Goal: Browse casually

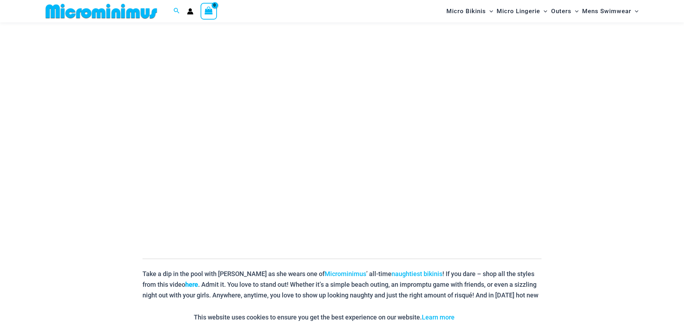
scroll to position [81, 0]
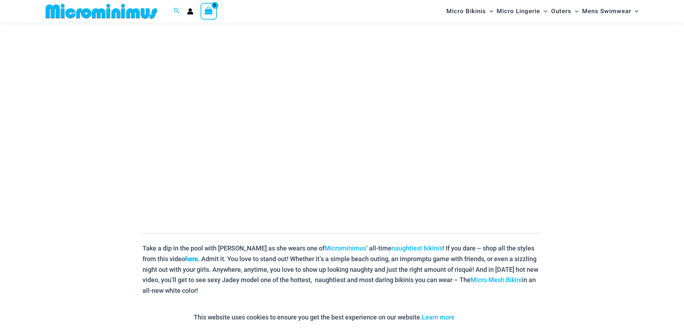
scroll to position [85, 0]
